Goal: Check status: Check status

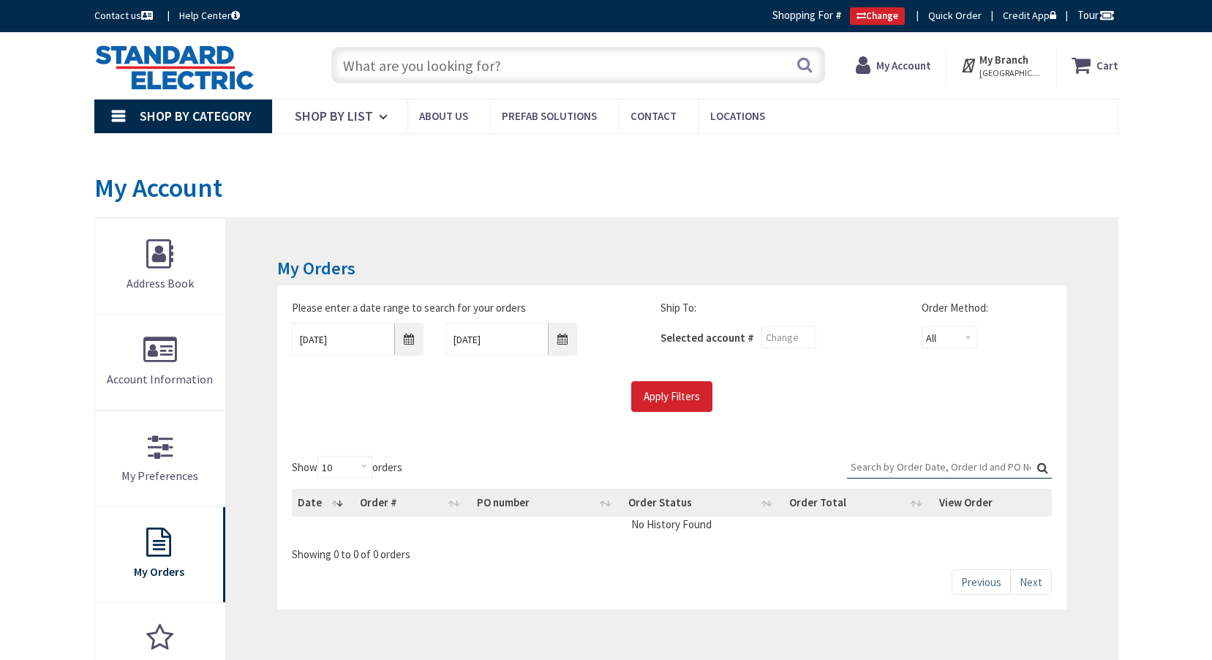
type input "[PERSON_NAME][GEOGRAPHIC_DATA], [GEOGRAPHIC_DATA]"
